Goal: Information Seeking & Learning: Learn about a topic

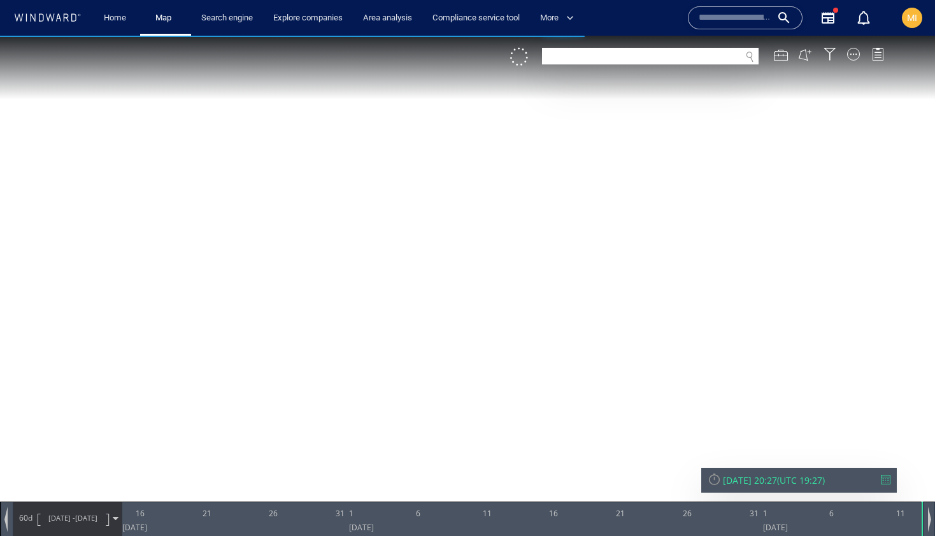
click at [716, 20] on input "text" at bounding box center [735, 17] width 73 height 19
